Goal: Information Seeking & Learning: Learn about a topic

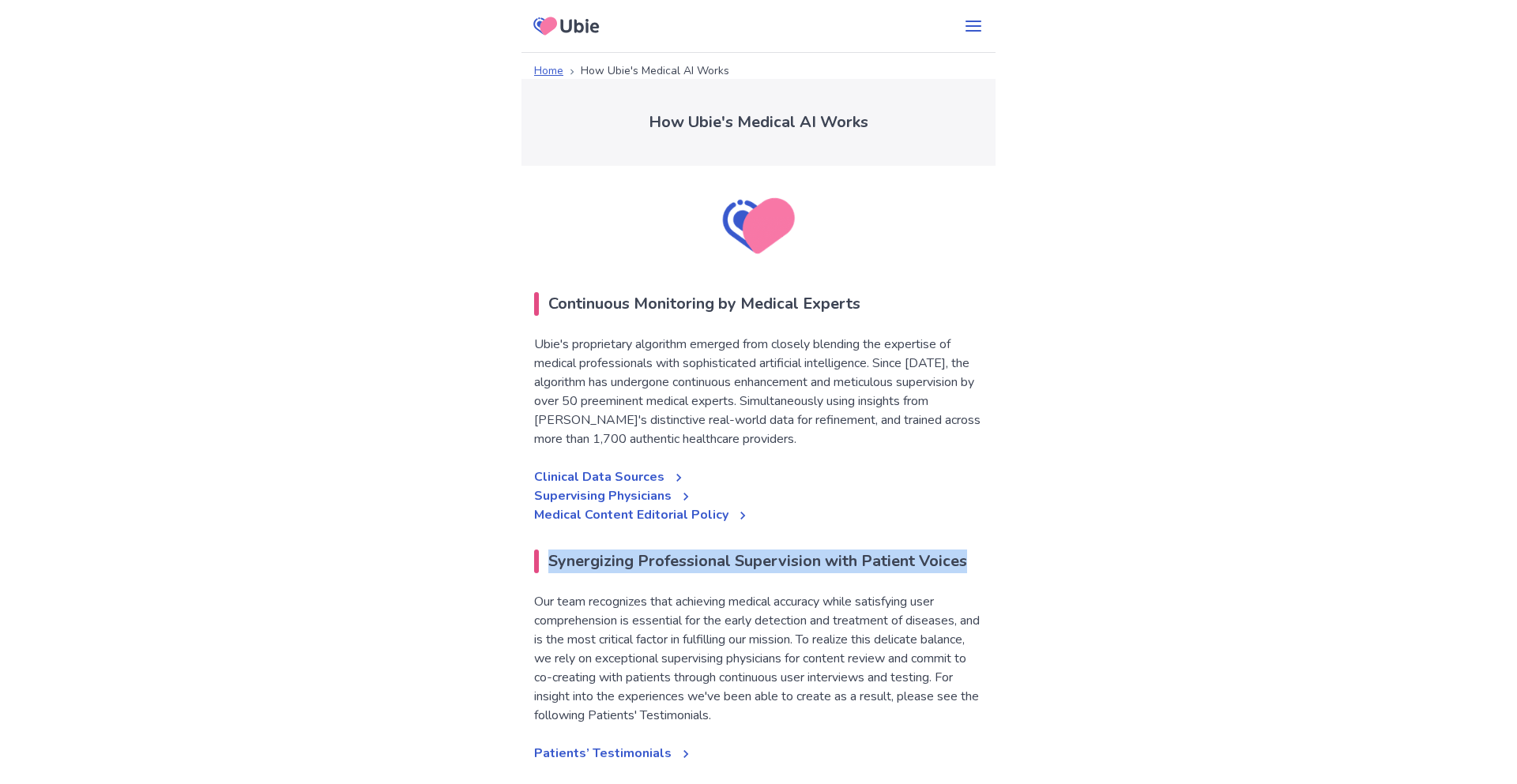
drag, startPoint x: 633, startPoint y: 624, endPoint x: 561, endPoint y: 598, distance: 76.6
click at [561, 573] on h2 "Synergizing Professional Supervision with Patient Voices" at bounding box center [750, 549] width 433 height 49
copy p "Synergizing Professional Supervision with Patient Voices"
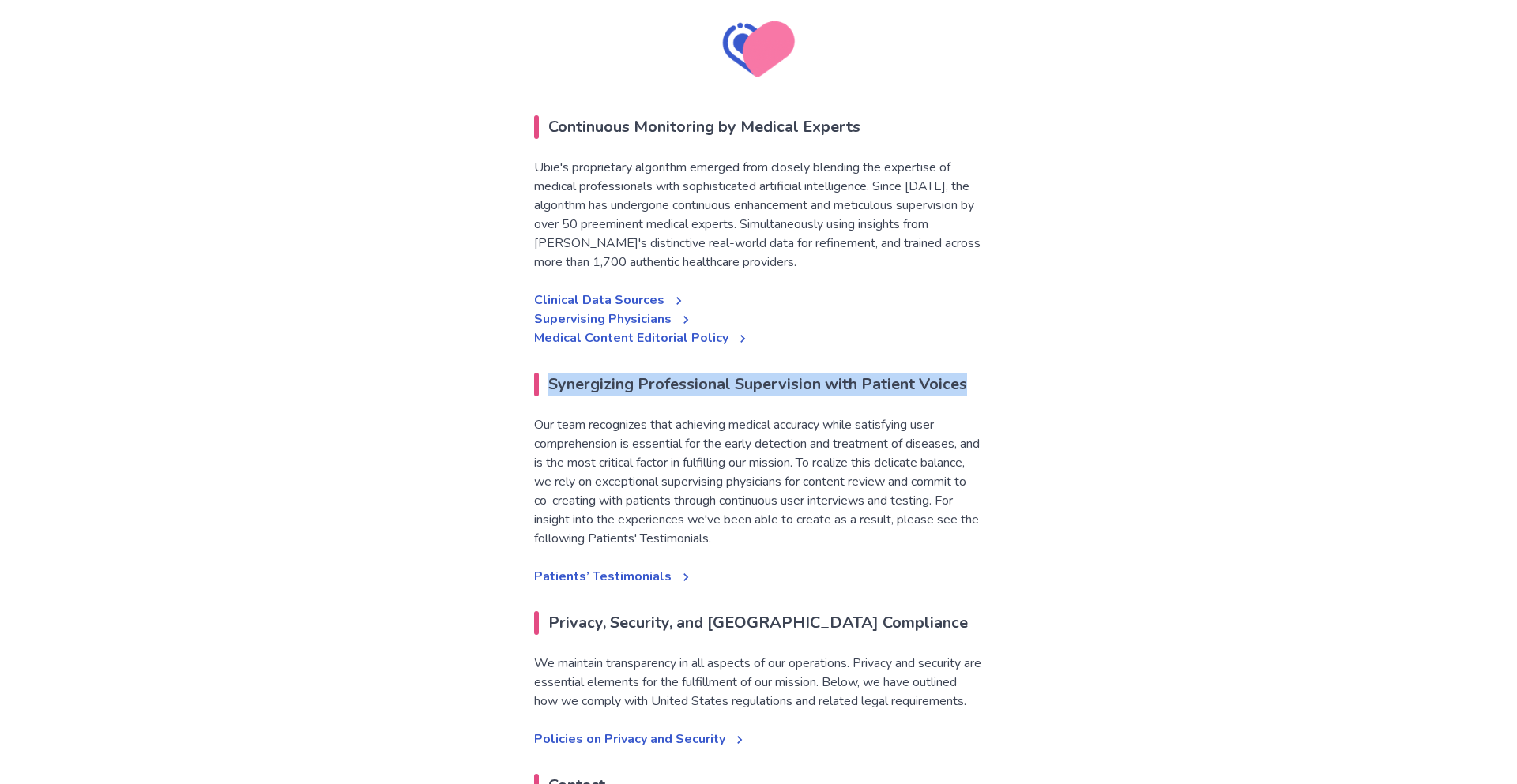
scroll to position [171, 0]
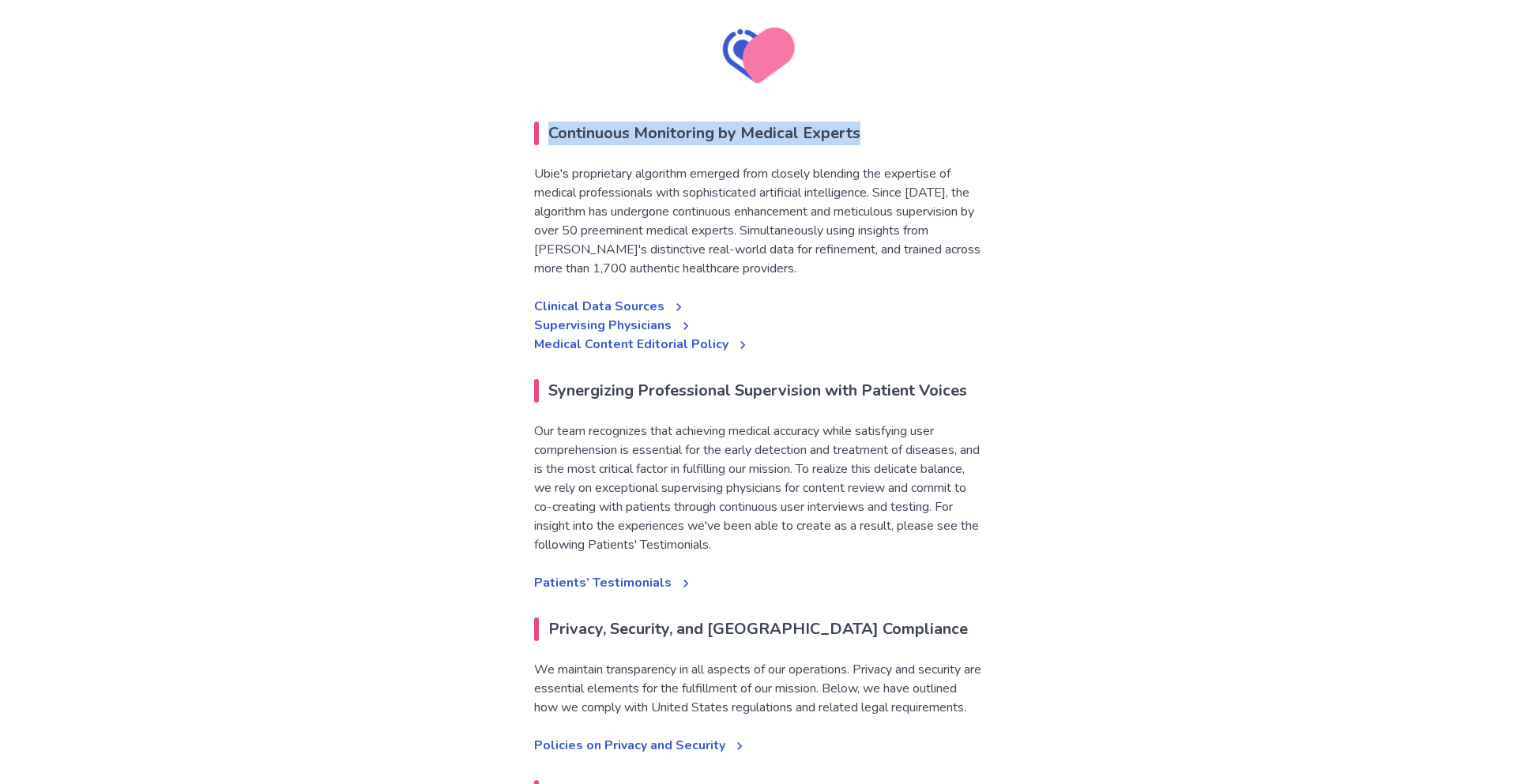
drag, startPoint x: 875, startPoint y: 149, endPoint x: 567, endPoint y: 153, distance: 308.0
click at [567, 145] on div "Continuous Monitoring by Medical Experts" at bounding box center [758, 121] width 449 height 49
copy p "Continuous Monitoring by Medical Experts"
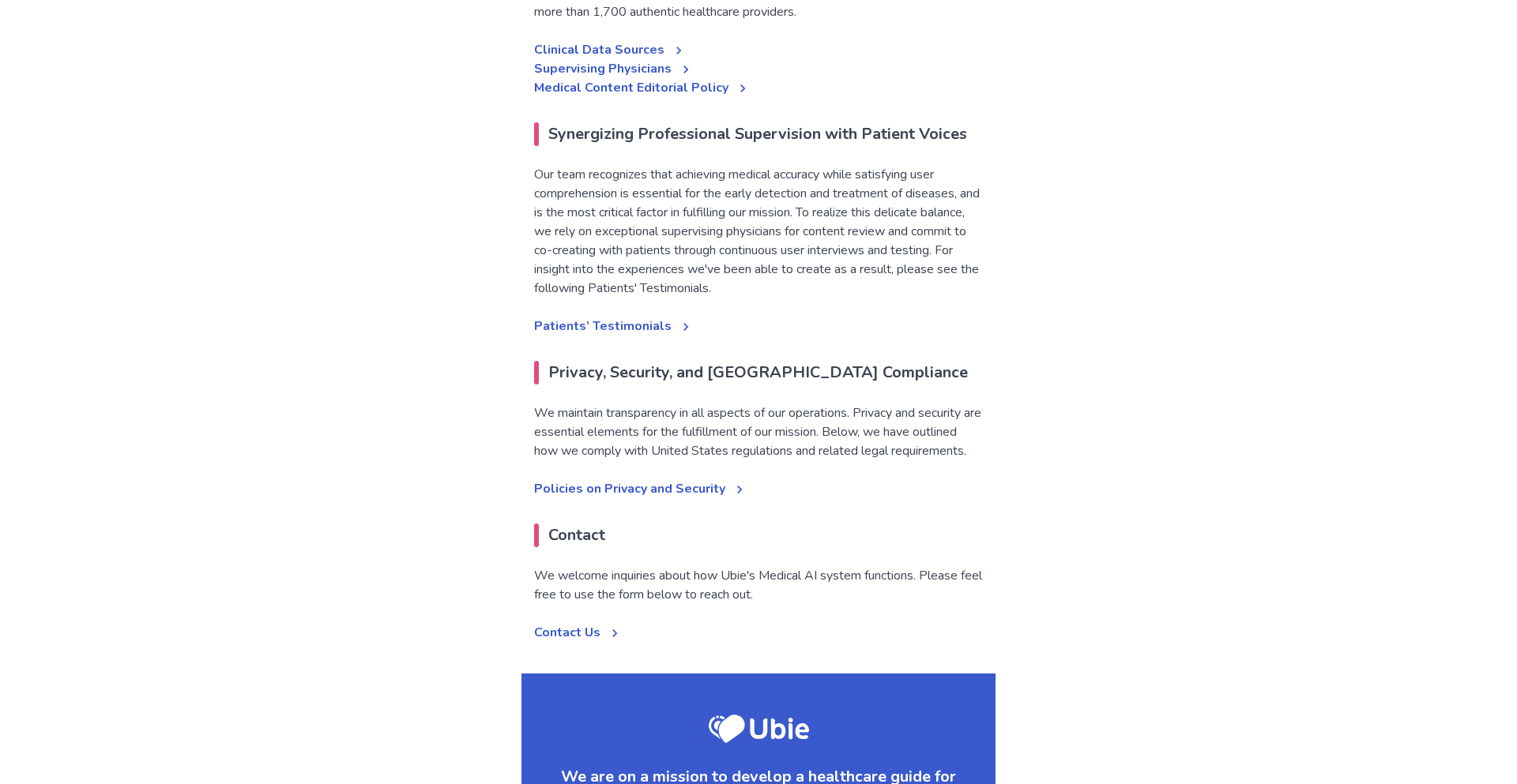
scroll to position [0, 0]
